Goal: Task Accomplishment & Management: Manage account settings

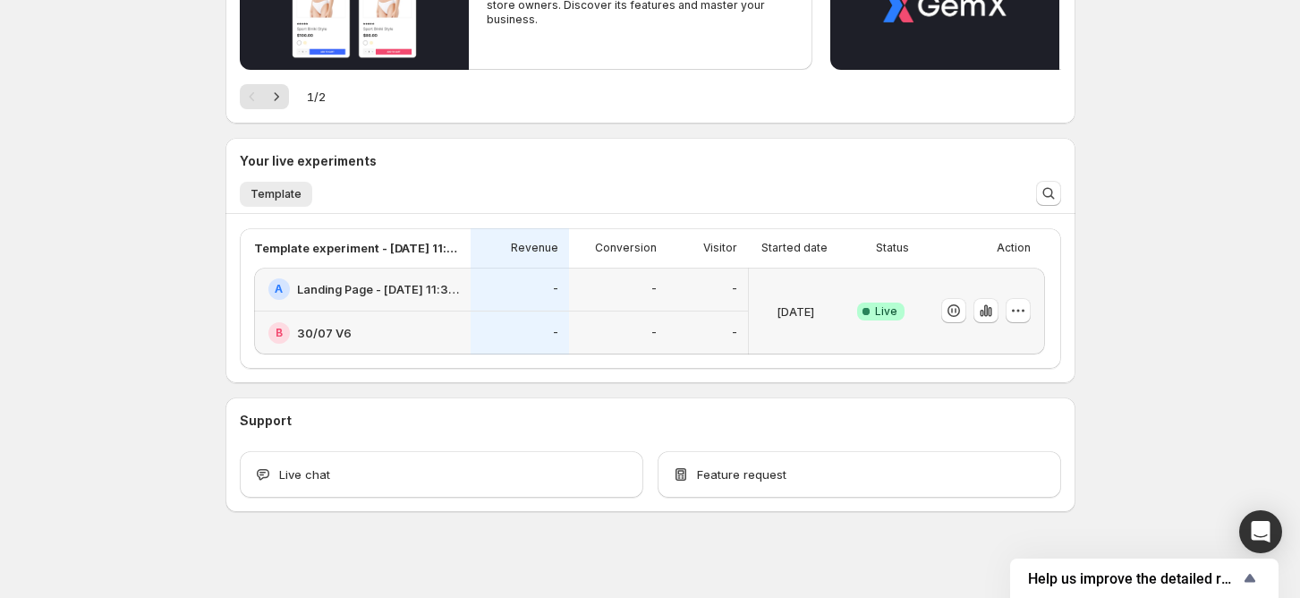
scroll to position [395, 0]
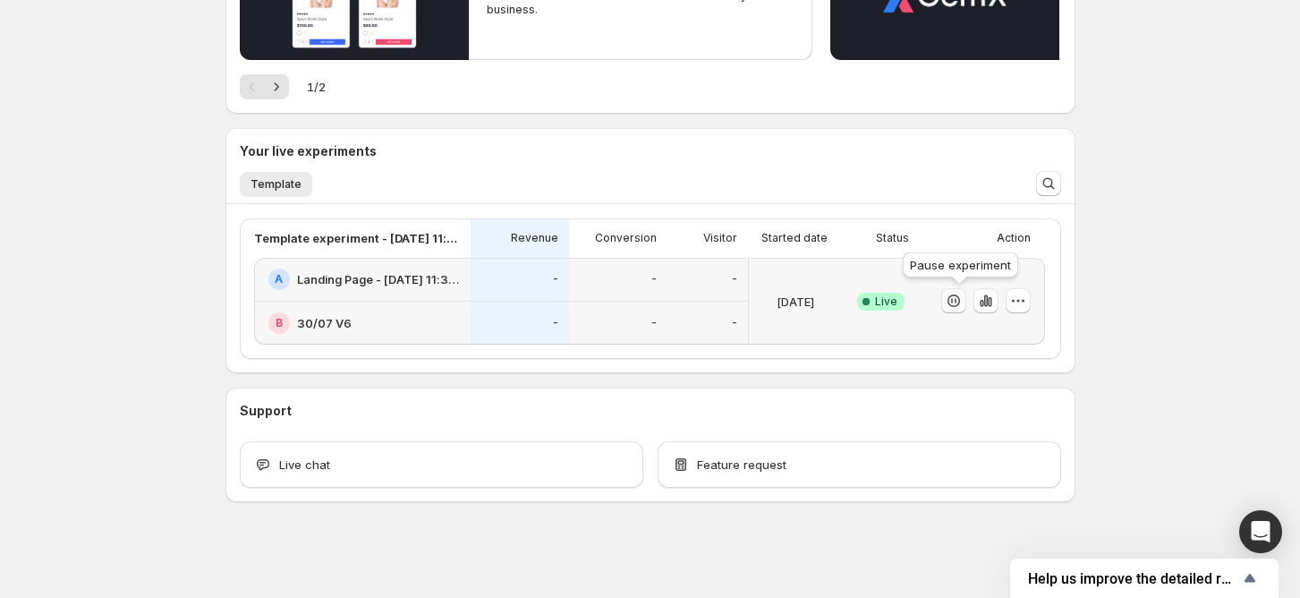
click at [960, 300] on icon "button" at bounding box center [953, 300] width 13 height 13
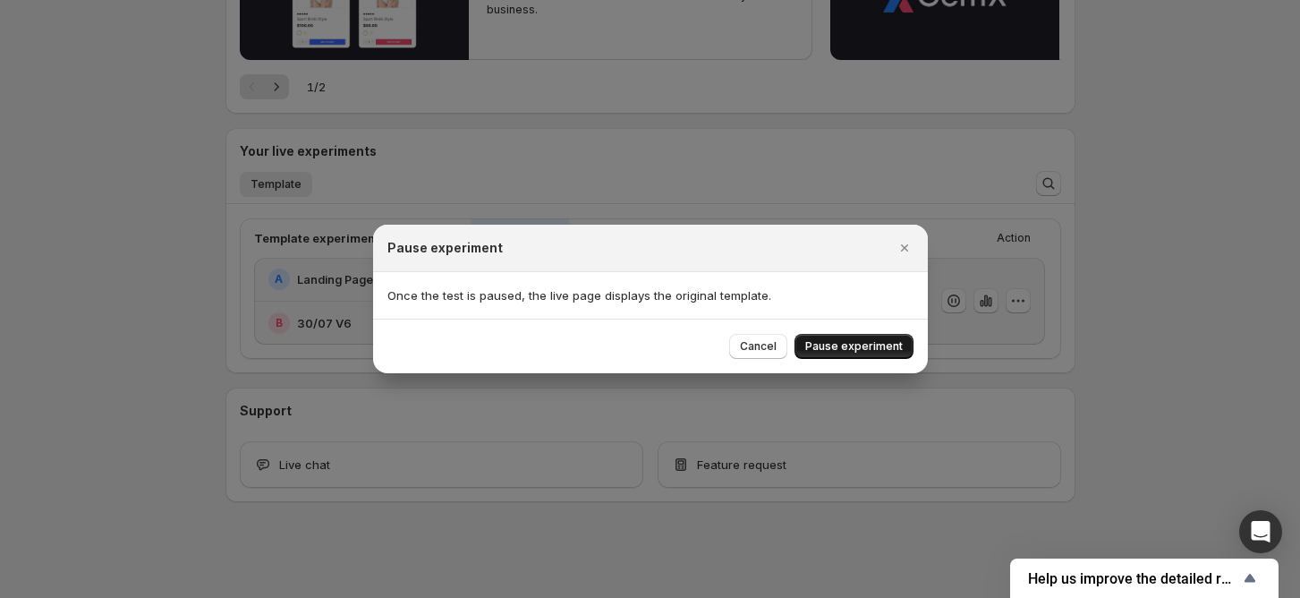
click at [863, 350] on span "Pause experiment" at bounding box center [854, 346] width 98 height 14
click at [336, 284] on div at bounding box center [650, 299] width 1300 height 598
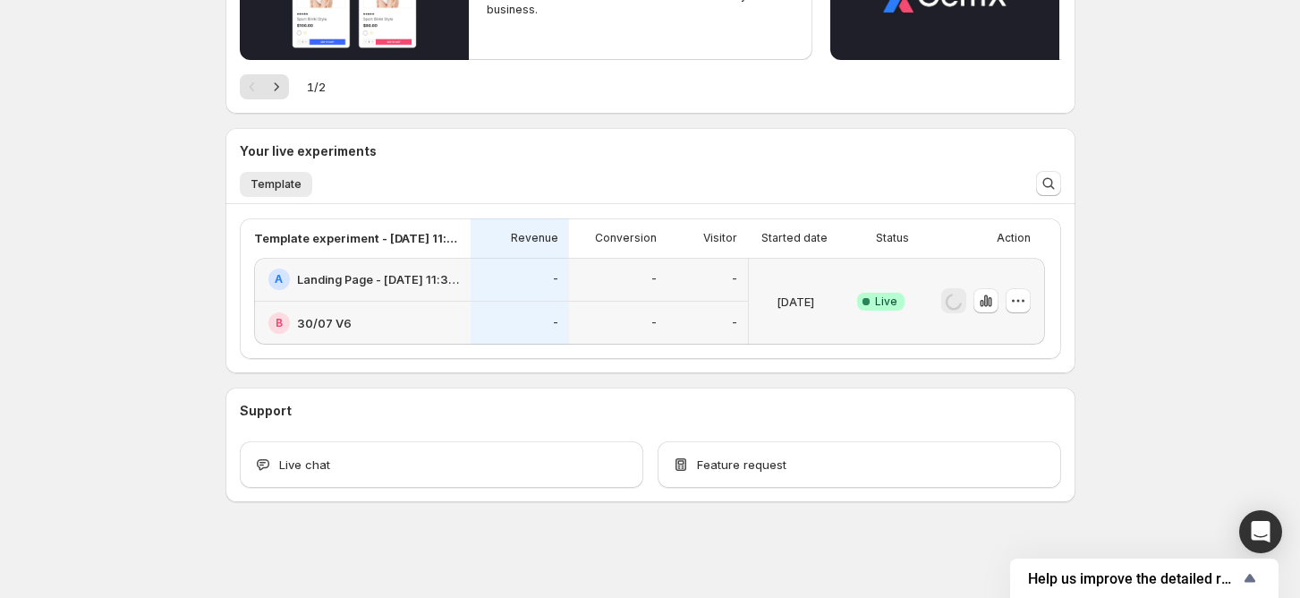
click at [322, 284] on h2 "Landing Page - [DATE] 11:32:43" at bounding box center [378, 279] width 163 height 18
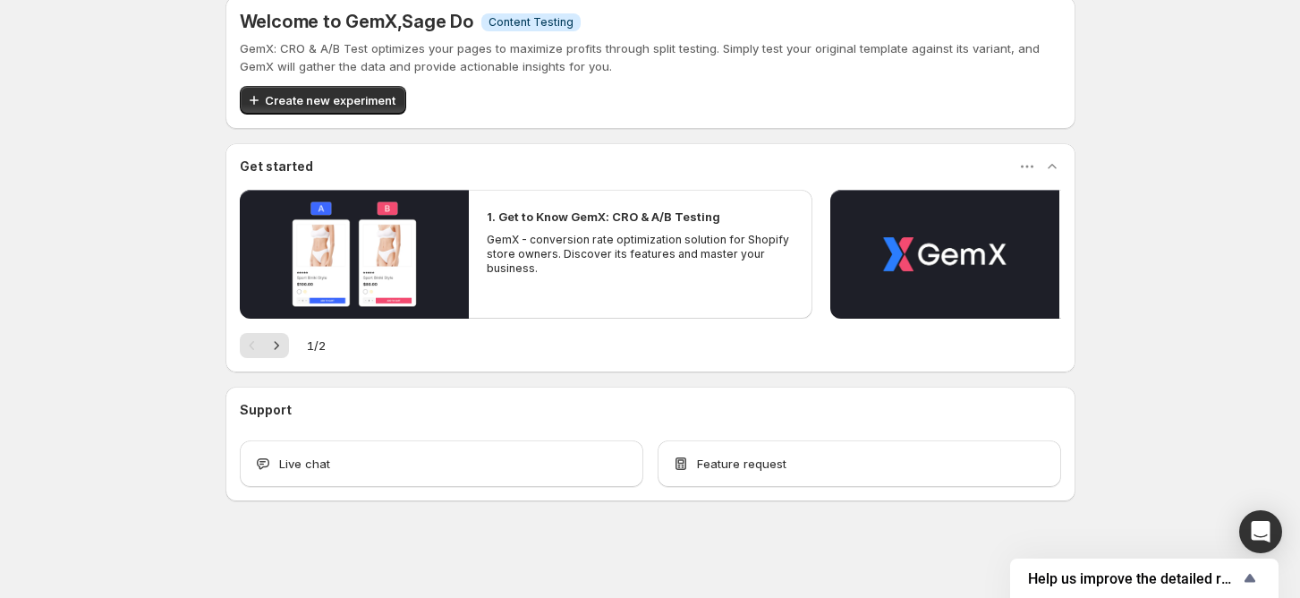
scroll to position [136, 0]
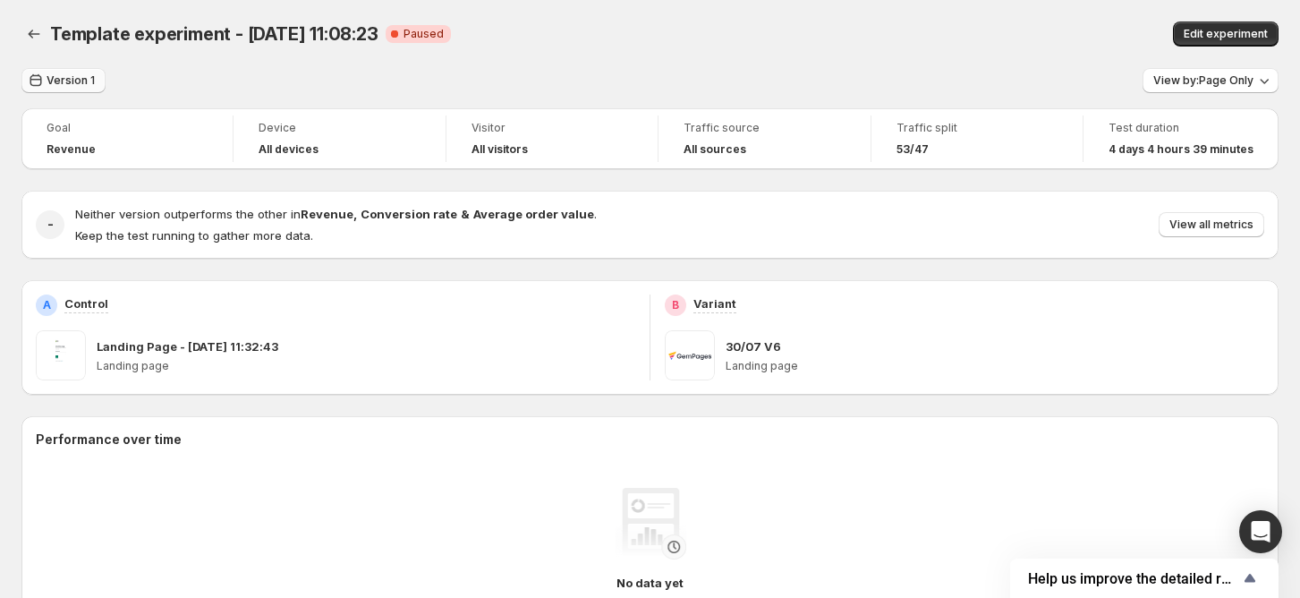
click at [64, 73] on span "Version 1" at bounding box center [71, 80] width 48 height 14
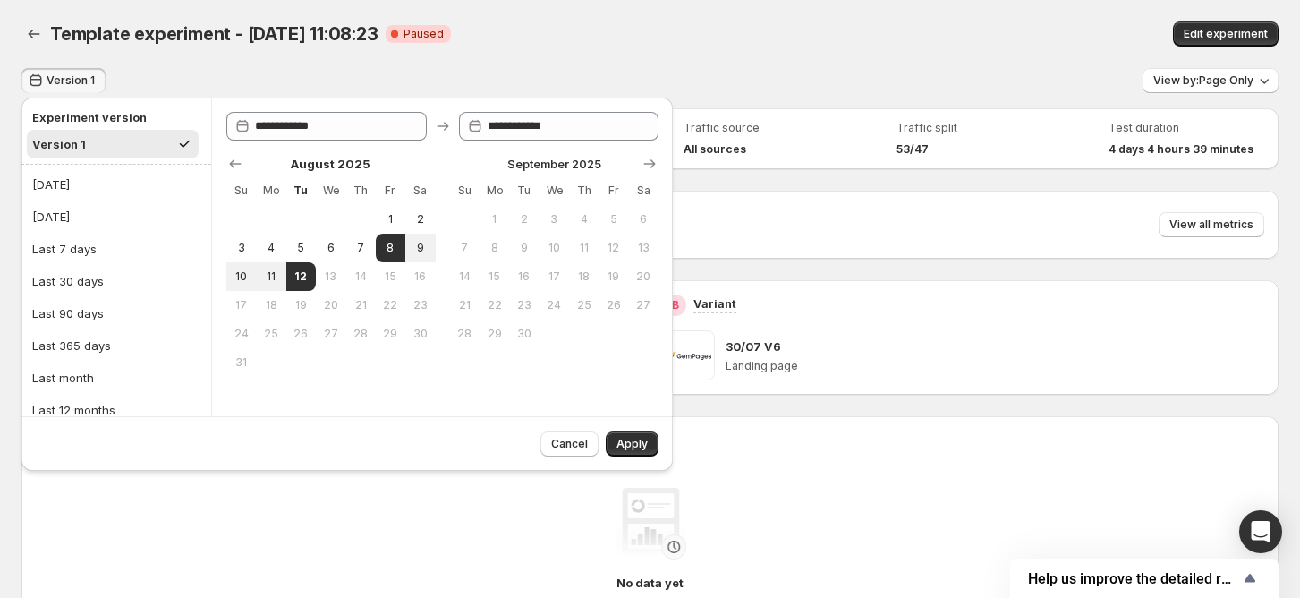
click at [89, 81] on span "Version 1" at bounding box center [71, 80] width 48 height 14
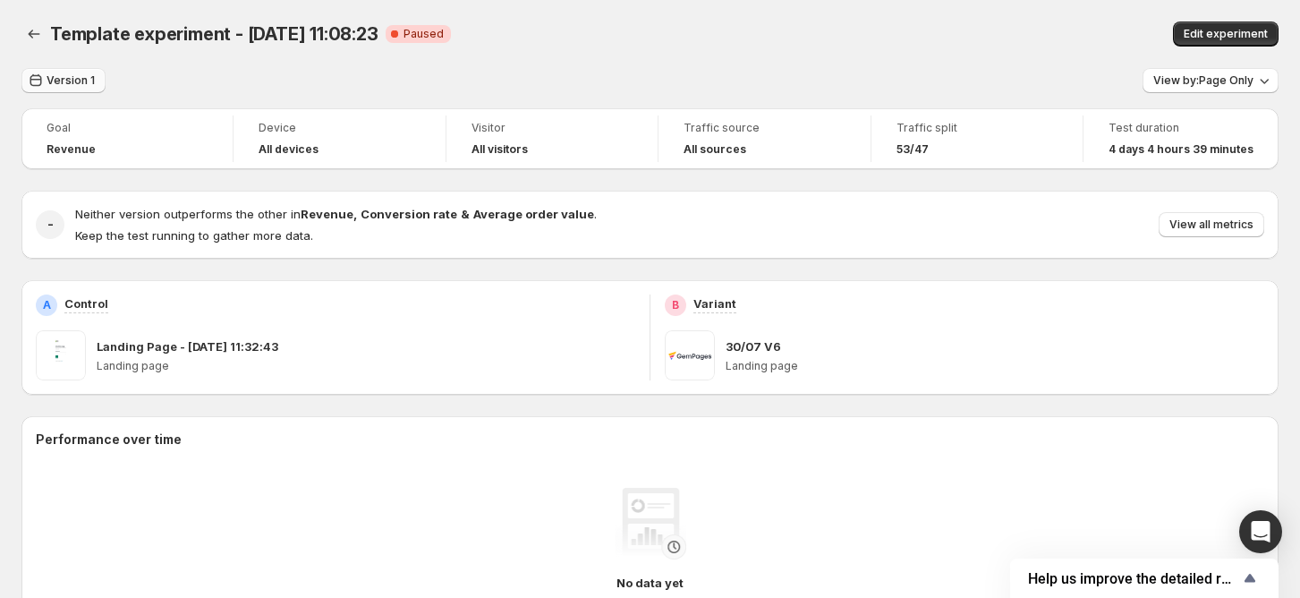
click at [86, 82] on span "Version 1" at bounding box center [71, 80] width 48 height 14
